Goal: Task Accomplishment & Management: Use online tool/utility

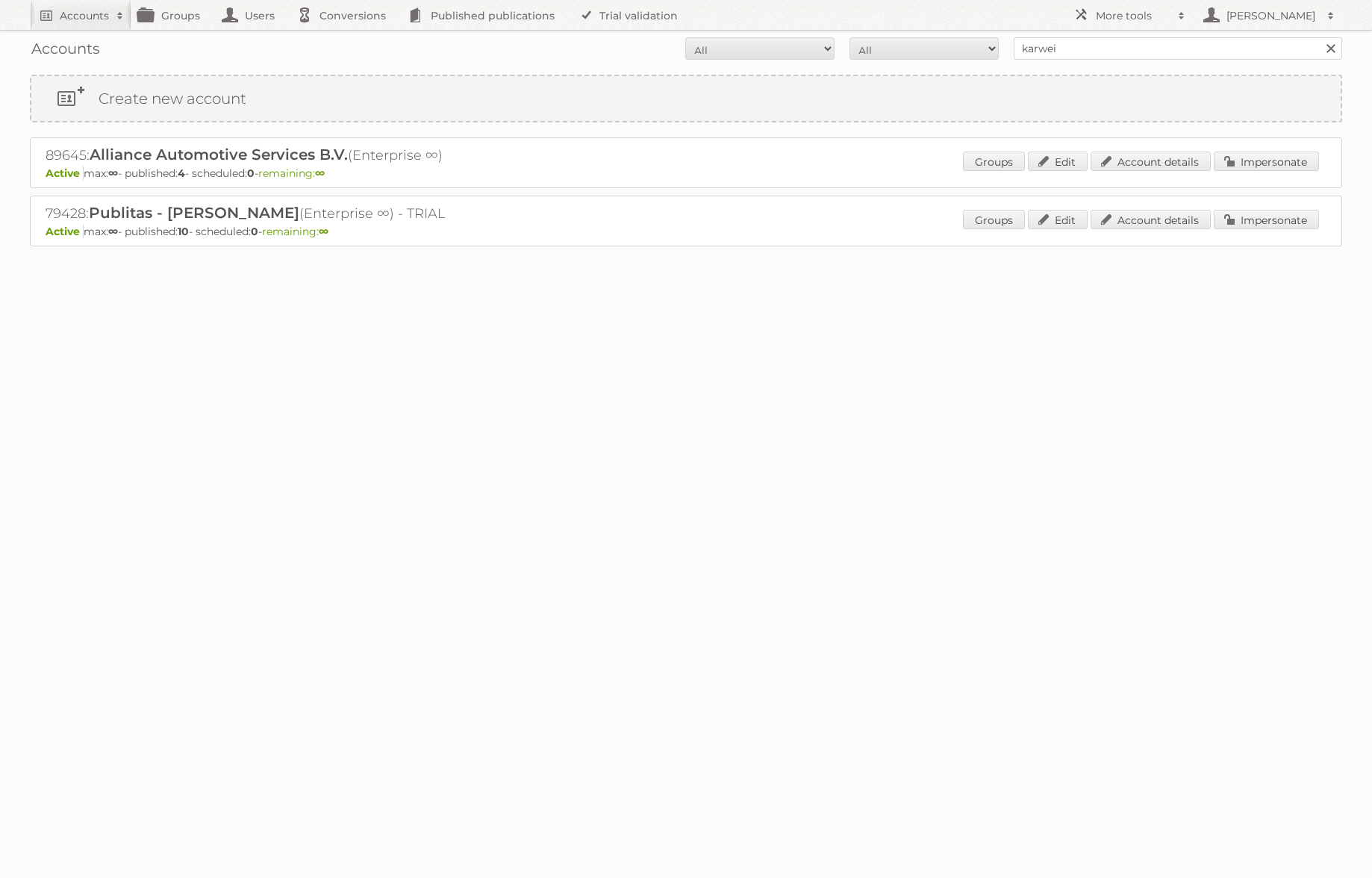
type input "karwei"
click at [1319, 37] on input "Search" at bounding box center [1329, 48] width 23 height 23
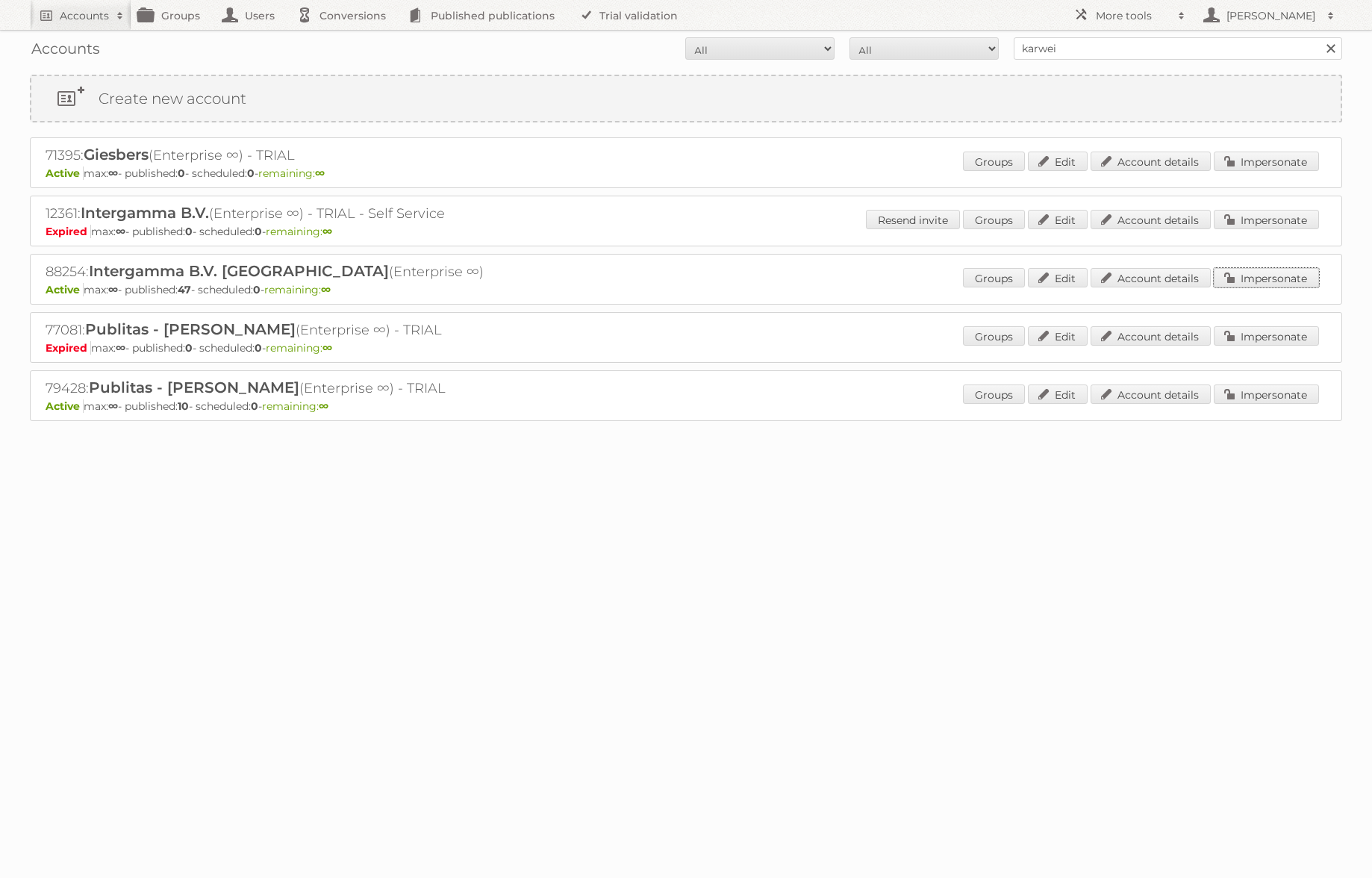
drag, startPoint x: 1254, startPoint y: 271, endPoint x: 1215, endPoint y: 272, distance: 39.0
click at [1254, 271] on link "Impersonate" at bounding box center [1266, 277] width 105 height 19
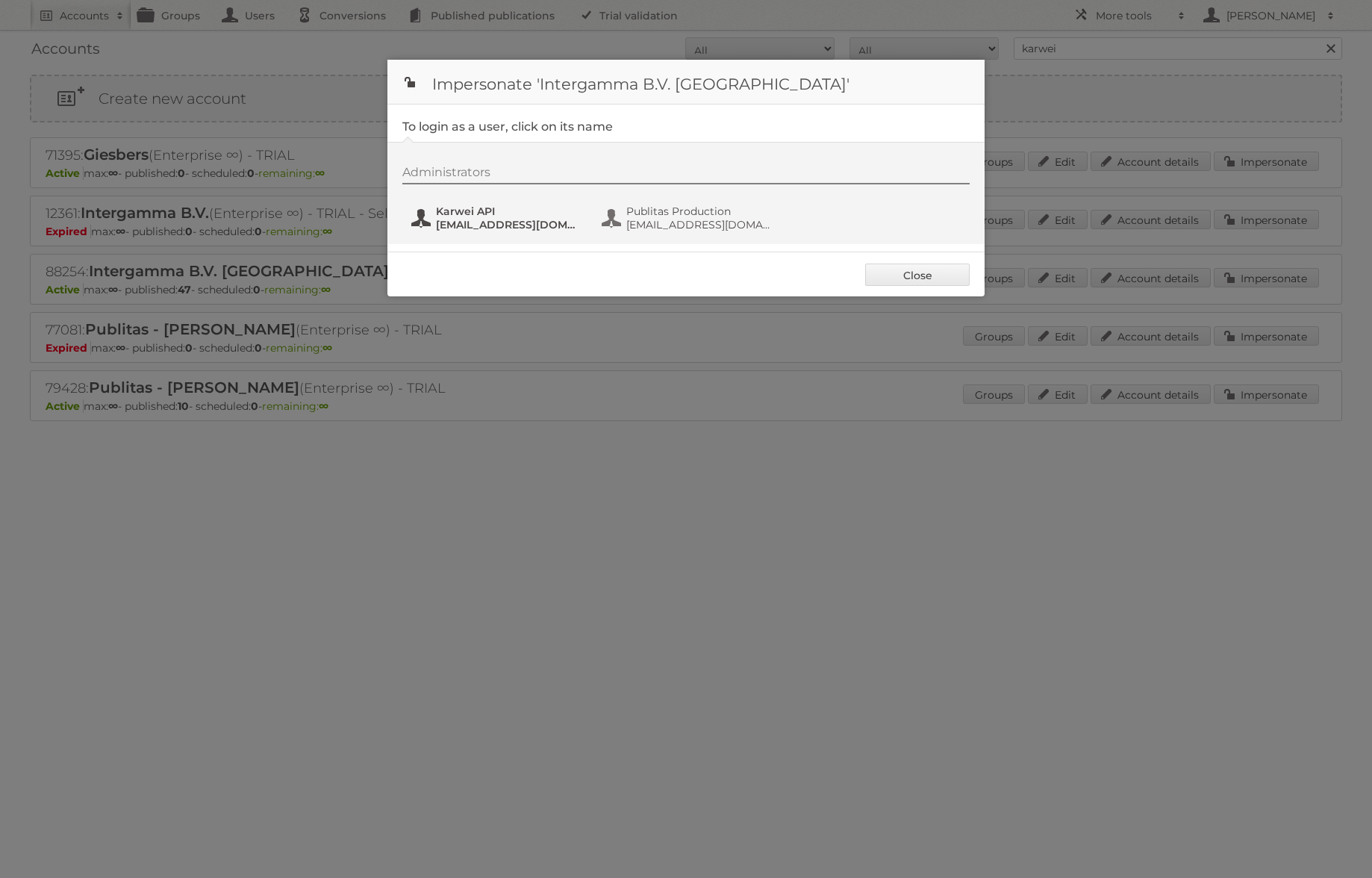
click at [491, 225] on span "[EMAIL_ADDRESS][DOMAIN_NAME]" at bounding box center [509, 224] width 145 height 14
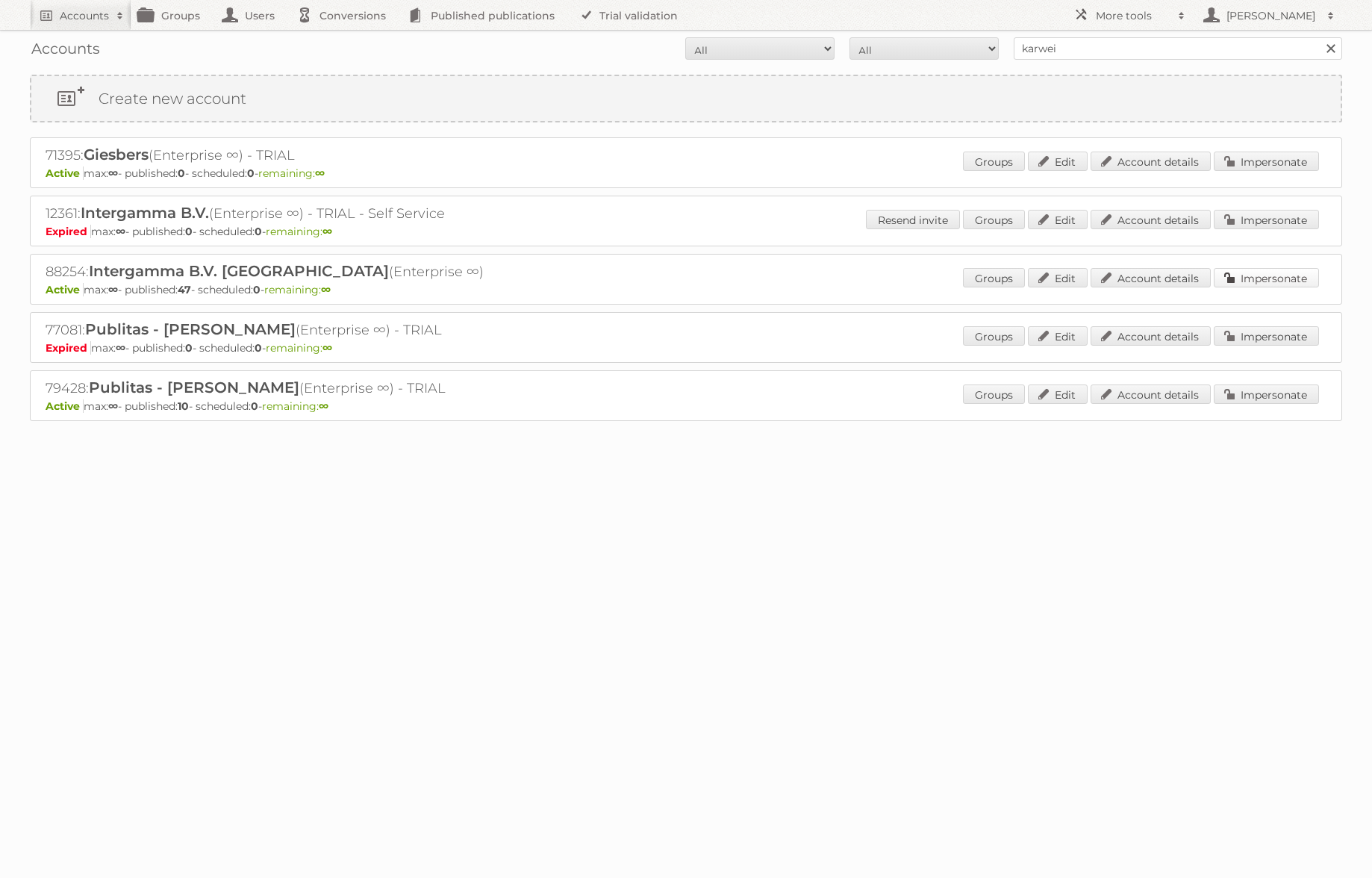
click at [1264, 277] on link "Impersonate" at bounding box center [1266, 277] width 105 height 19
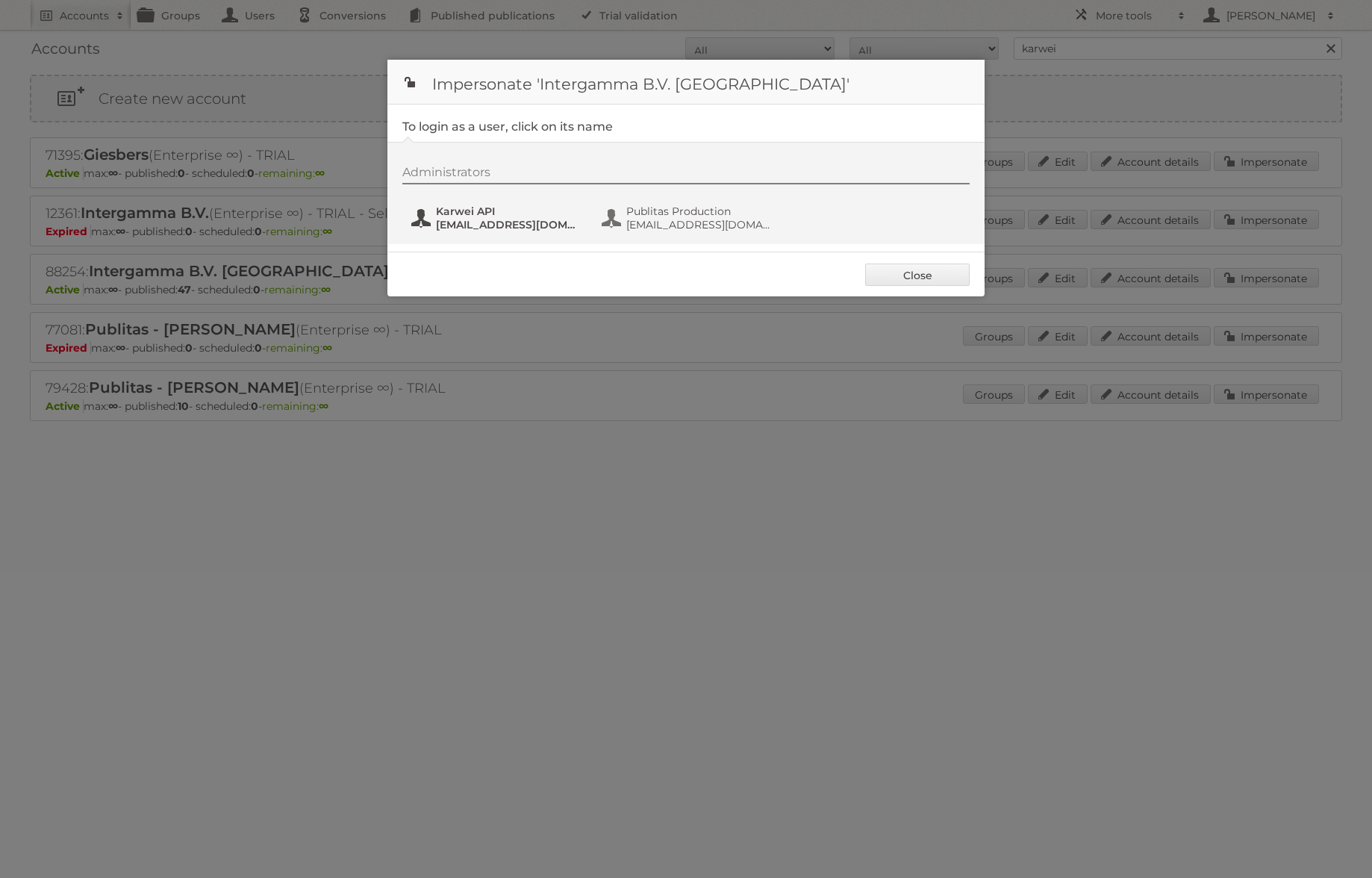
click at [469, 222] on span "[EMAIL_ADDRESS][DOMAIN_NAME]" at bounding box center [509, 224] width 145 height 14
